Goal: Transaction & Acquisition: Purchase product/service

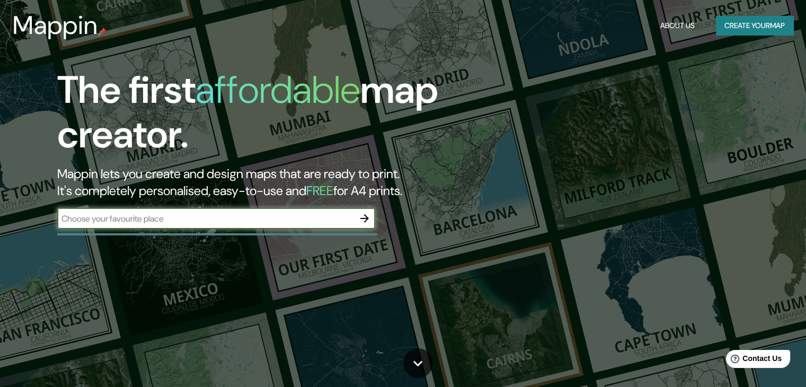
click at [148, 222] on input "text" at bounding box center [205, 218] width 297 height 12
type input "j"
type input "kashimada"
click at [366, 221] on icon "button" at bounding box center [364, 218] width 8 height 8
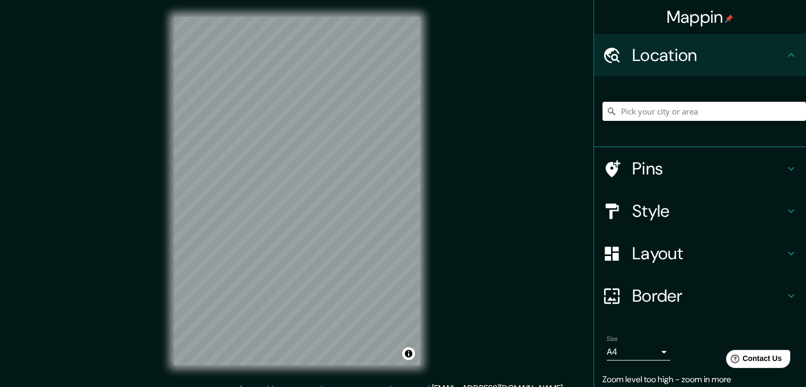
click at [49, 259] on div "Mappin Location Pins Style Layout Border Choose a border. Hint : you can make l…" at bounding box center [403, 199] width 806 height 399
click at [656, 112] on input "Pick your city or area" at bounding box center [703, 111] width 203 height 19
click at [468, 197] on div "Mappin Location [GEOGRAPHIC_DATA], [GEOGRAPHIC_DATA], [GEOGRAPHIC_DATA] Pins St…" at bounding box center [403, 199] width 806 height 399
click at [672, 73] on div "Location" at bounding box center [700, 55] width 212 height 42
click at [351, 144] on div "Mappin Location [GEOGRAPHIC_DATA], [GEOGRAPHIC_DATA], [GEOGRAPHIC_DATA] Pins St…" at bounding box center [403, 199] width 806 height 399
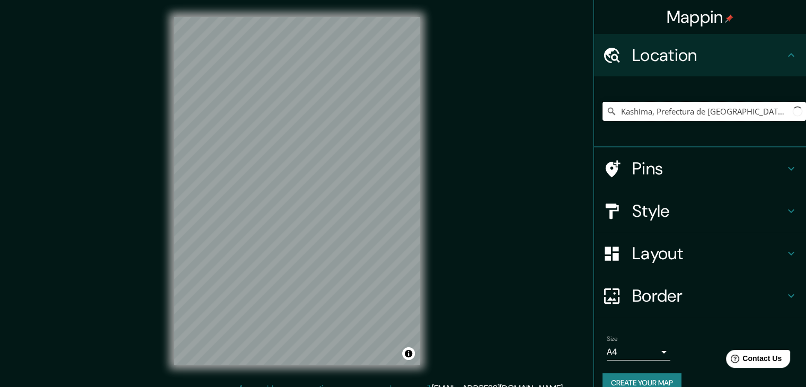
paste input "[GEOGRAPHIC_DATA], [STREET_ADDRESS][PERSON_NAME] 社会福祉法人ぷらいむキッズ かしまだ保育園"
type input "[GEOGRAPHIC_DATA], [GEOGRAPHIC_DATA], prefectura de [GEOGRAPHIC_DATA], [GEOGRAP…"
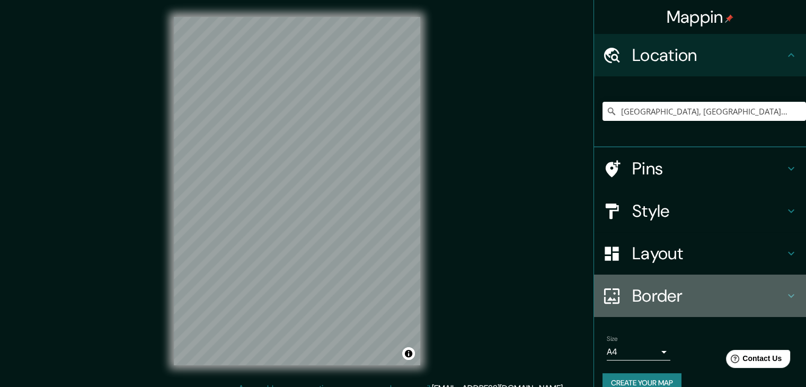
click at [780, 288] on div "Border" at bounding box center [700, 295] width 212 height 42
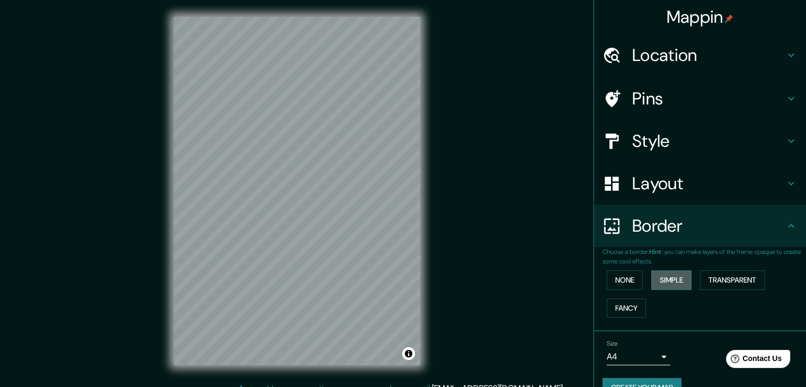
click at [673, 281] on button "Simple" at bounding box center [671, 280] width 40 height 20
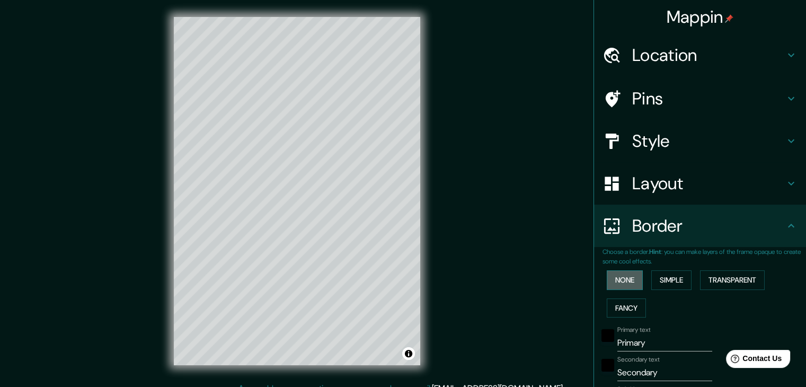
click at [615, 279] on button "None" at bounding box center [625, 280] width 36 height 20
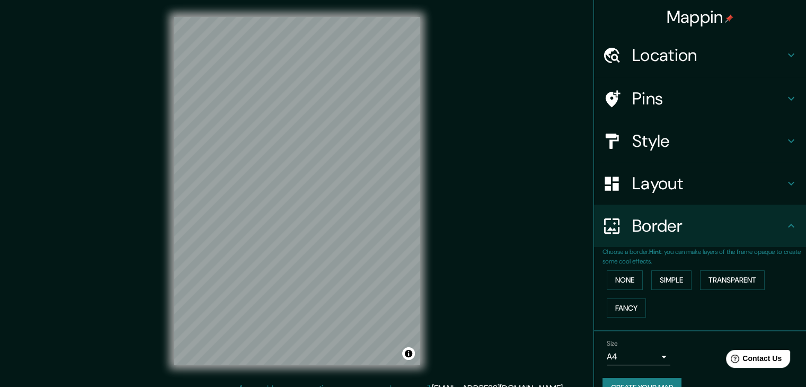
click at [633, 186] on h4 "Layout" at bounding box center [708, 183] width 153 height 21
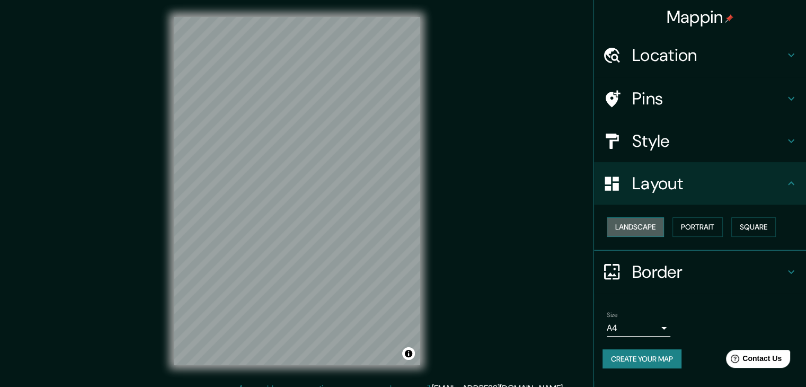
click at [636, 223] on button "Landscape" at bounding box center [635, 227] width 57 height 20
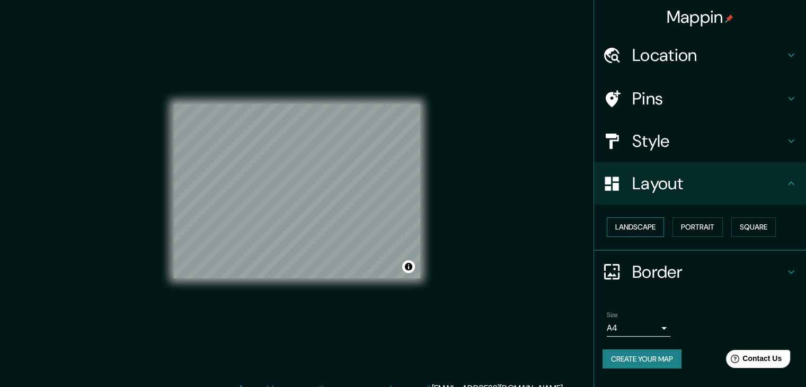
click at [636, 223] on button "Landscape" at bounding box center [635, 227] width 57 height 20
click at [685, 226] on button "Portrait" at bounding box center [697, 227] width 50 height 20
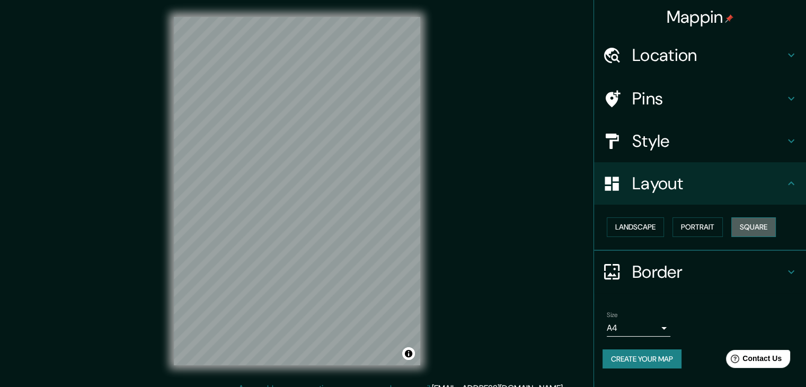
click at [768, 226] on button "Square" at bounding box center [753, 227] width 45 height 20
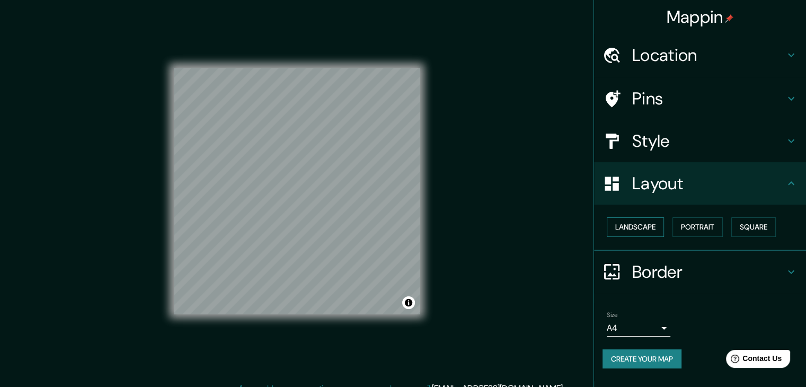
click at [646, 225] on button "Landscape" at bounding box center [635, 227] width 57 height 20
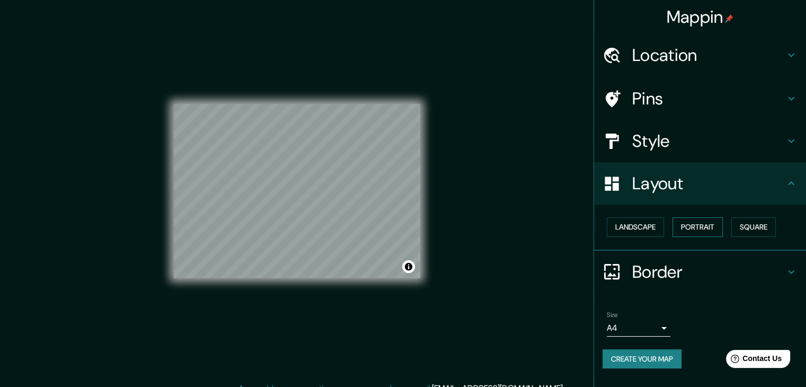
click at [683, 223] on button "Portrait" at bounding box center [697, 227] width 50 height 20
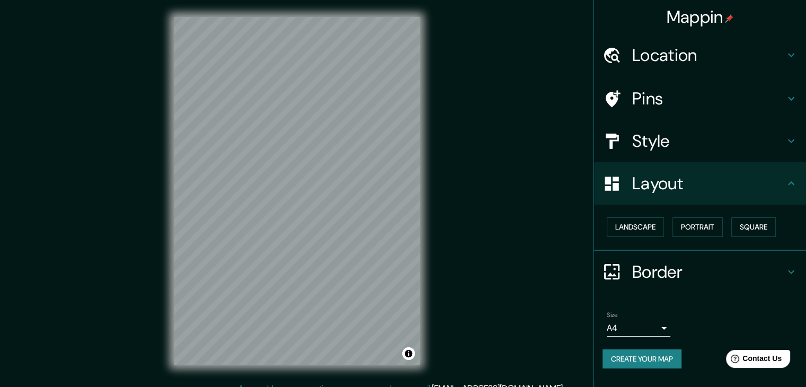
click at [684, 138] on h4 "Style" at bounding box center [708, 140] width 153 height 21
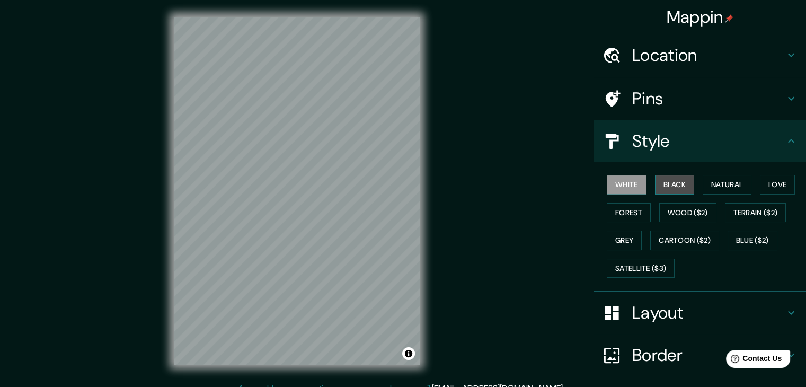
click at [673, 185] on button "Black" at bounding box center [675, 185] width 40 height 20
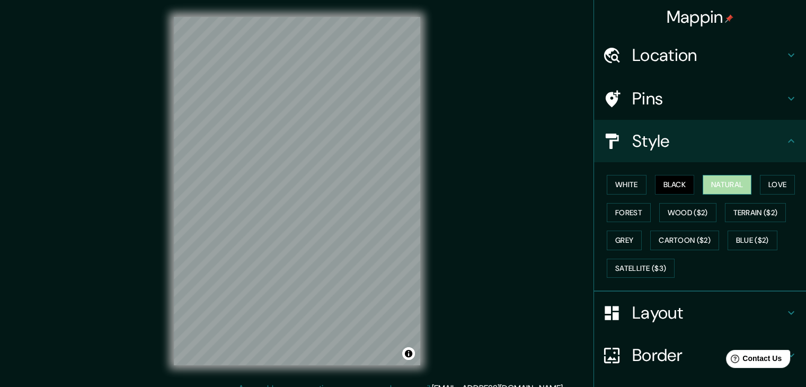
click at [725, 180] on button "Natural" at bounding box center [727, 185] width 49 height 20
click at [681, 215] on button "Wood ($2)" at bounding box center [687, 213] width 57 height 20
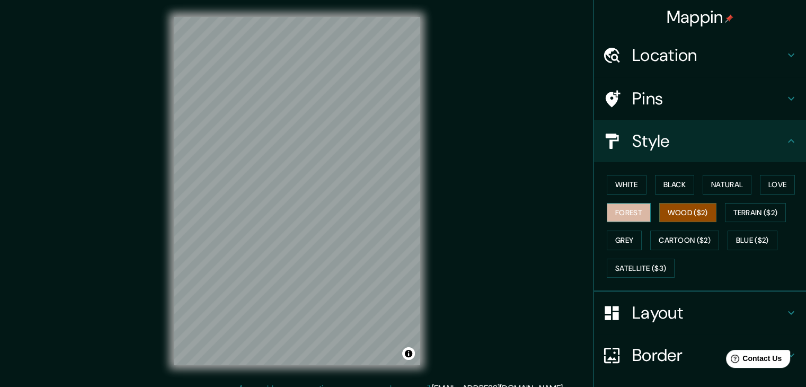
click at [636, 213] on button "Forest" at bounding box center [629, 213] width 44 height 20
click at [617, 238] on button "Grey" at bounding box center [624, 240] width 35 height 20
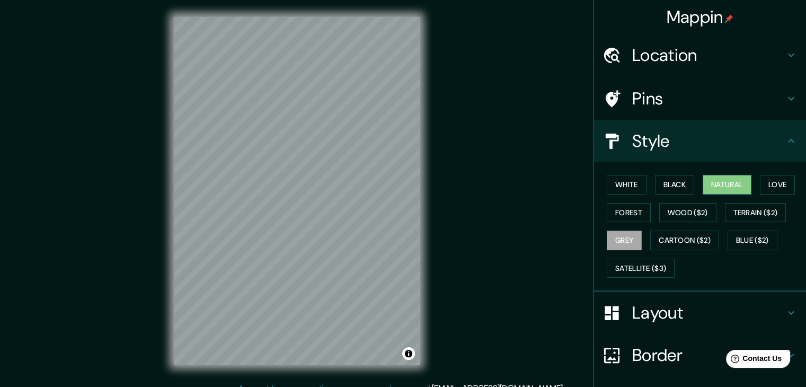
click at [718, 187] on button "Natural" at bounding box center [727, 185] width 49 height 20
click at [775, 180] on button "Love" at bounding box center [777, 185] width 35 height 20
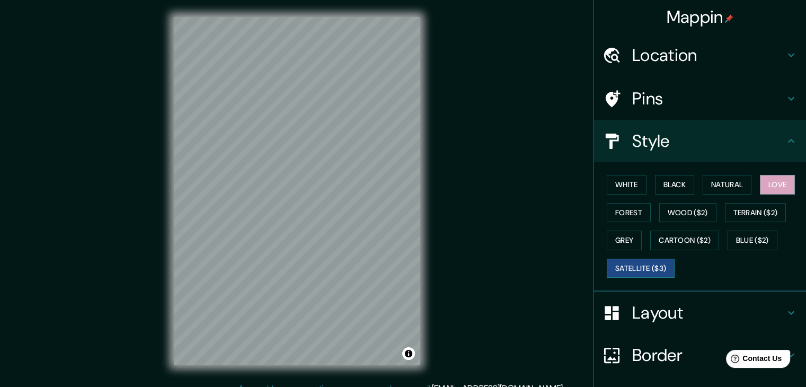
click at [658, 264] on button "Satellite ($3)" at bounding box center [641, 269] width 68 height 20
